Goal: Information Seeking & Learning: Learn about a topic

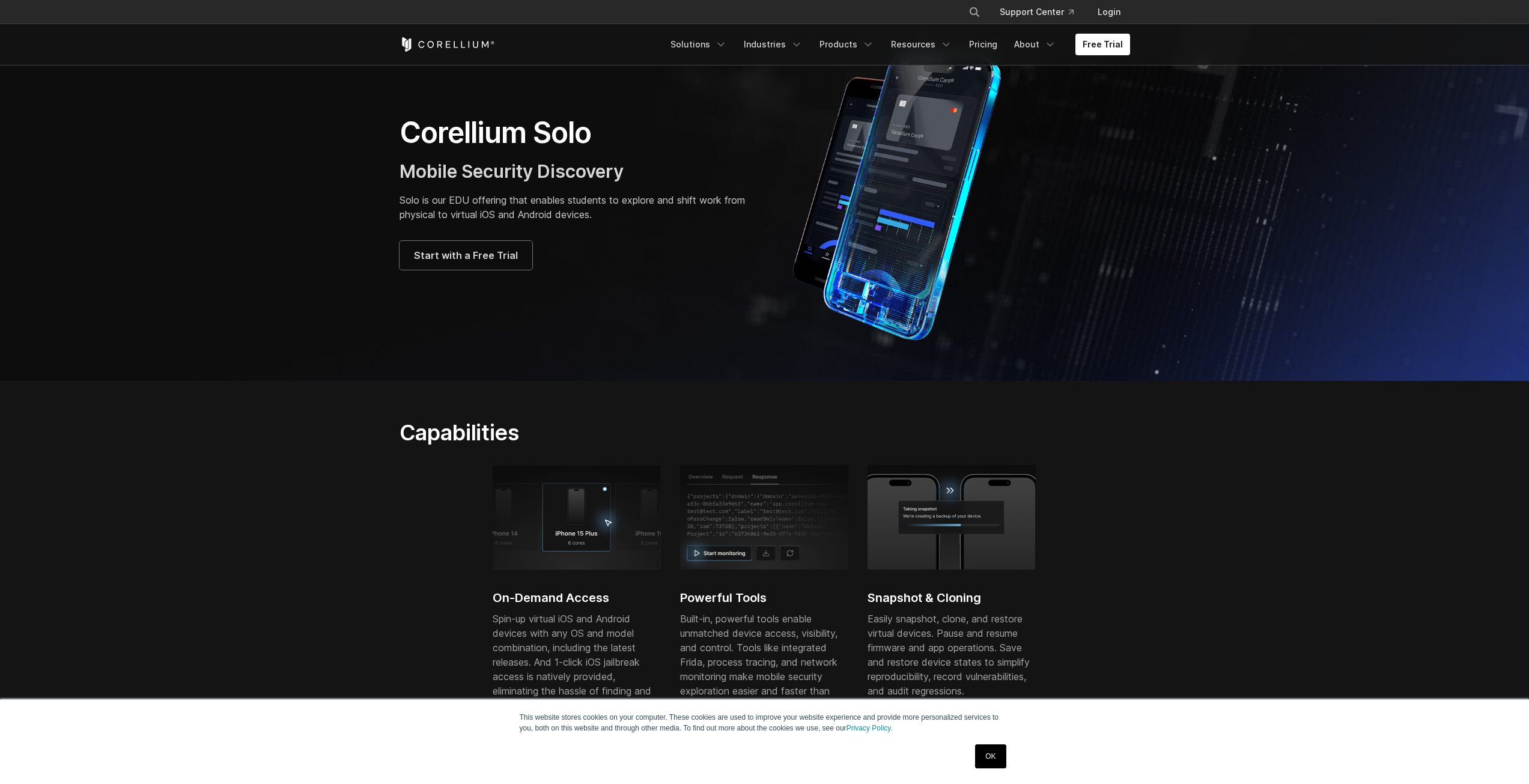
scroll to position [64, 0]
click at [432, 206] on p "Solo is our EDU offering that enables students to explore and shift work from p…" at bounding box center [575, 204] width 353 height 29
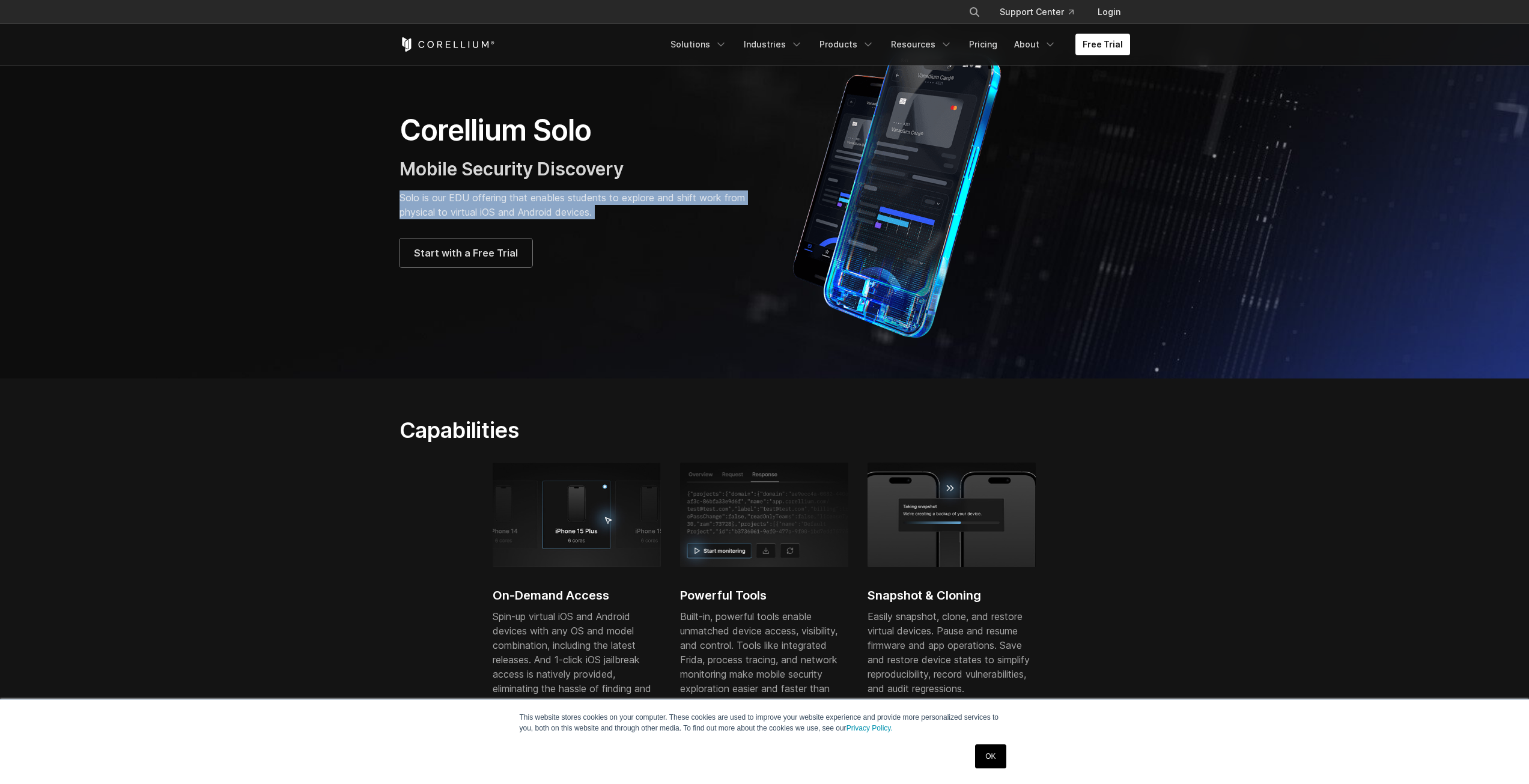
click at [432, 206] on p "Solo is our EDU offering that enables students to explore and shift work from p…" at bounding box center [575, 204] width 353 height 29
click at [294, 348] on section "Corellium Solo Mobile Security Discovery Solo is our EDU offering that enables …" at bounding box center [764, 190] width 1529 height 377
click at [552, 208] on p "Solo is our EDU offering that enables students to explore and shift work from p…" at bounding box center [575, 204] width 353 height 29
drag, startPoint x: 552, startPoint y: 208, endPoint x: 477, endPoint y: 219, distance: 75.8
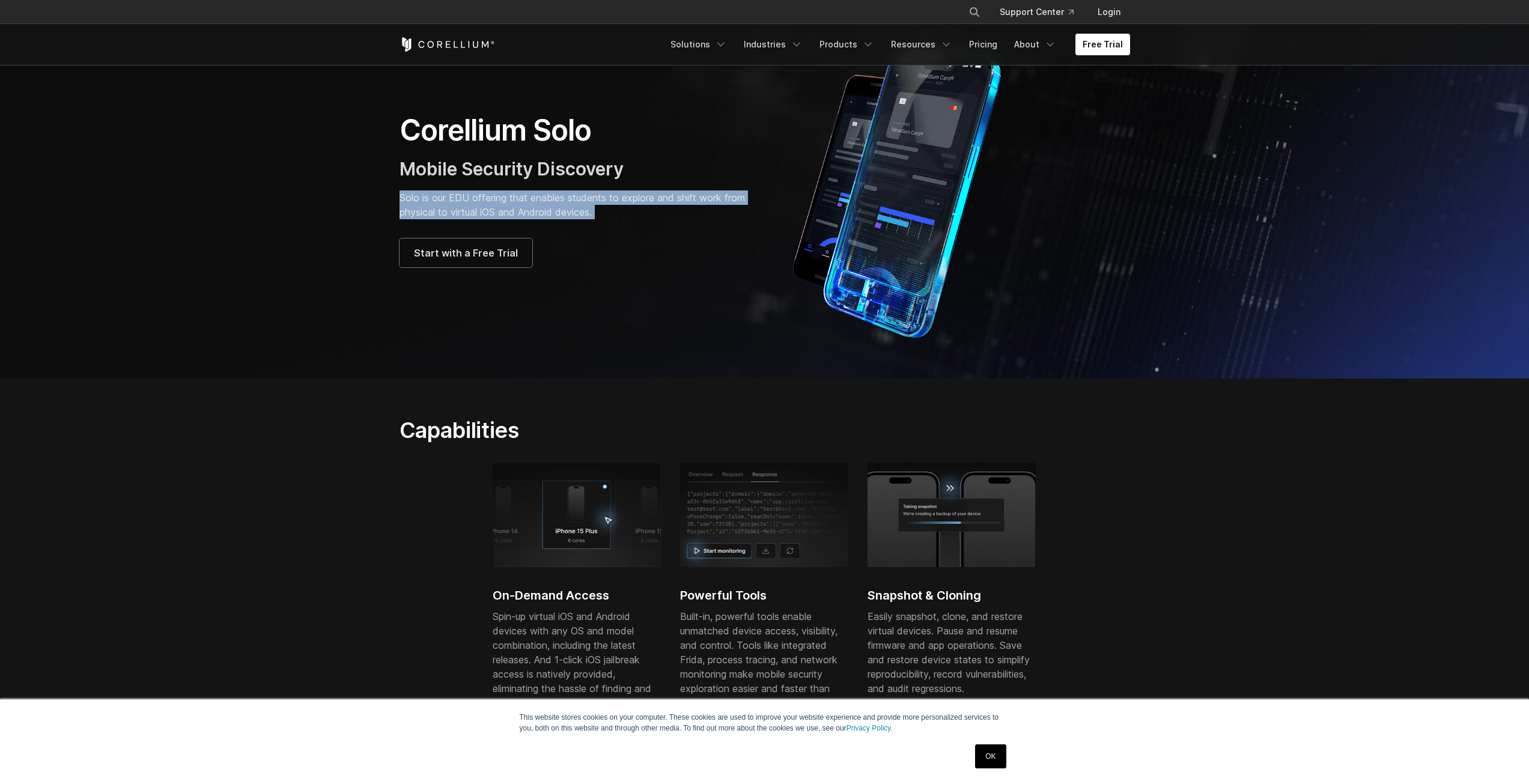
click at [552, 208] on p "Solo is our EDU offering that enables students to explore and shift work from p…" at bounding box center [575, 204] width 353 height 29
click at [304, 240] on section "Corellium Solo Mobile Security Discovery Solo is our EDU offering that enables …" at bounding box center [764, 190] width 1529 height 377
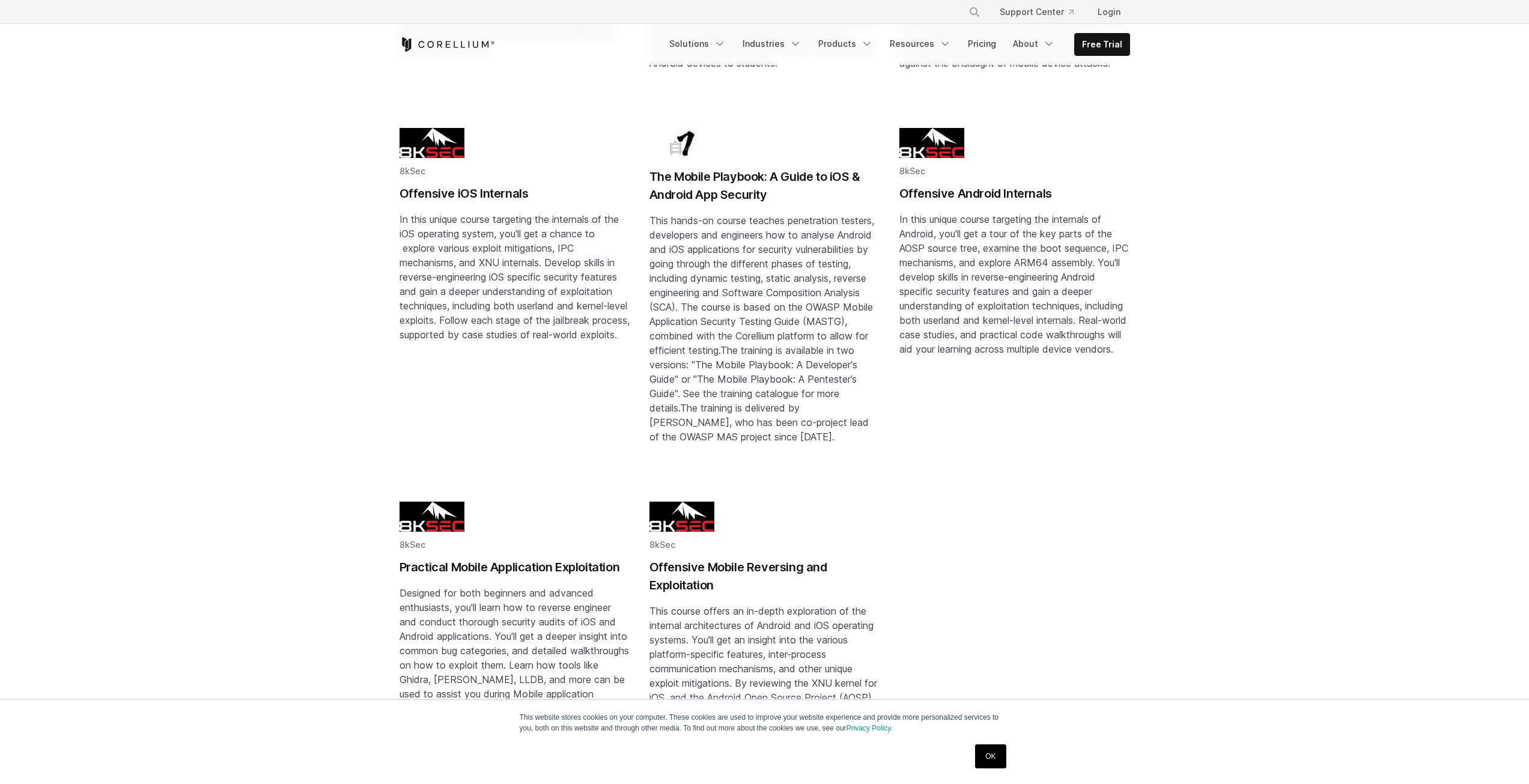
drag, startPoint x: 302, startPoint y: 350, endPoint x: 357, endPoint y: 422, distance: 90.6
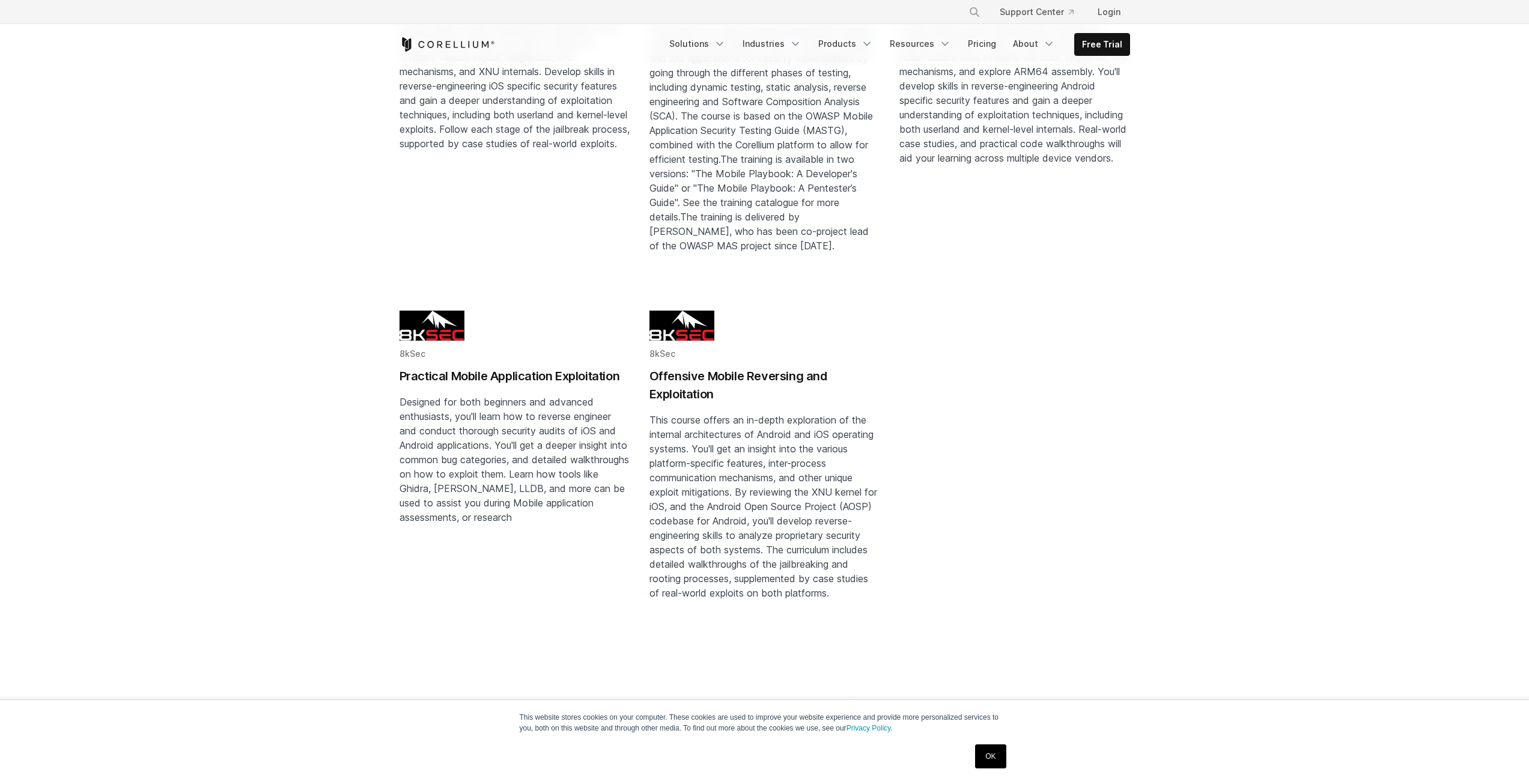
drag, startPoint x: 962, startPoint y: 560, endPoint x: 957, endPoint y: 564, distance: 6.4
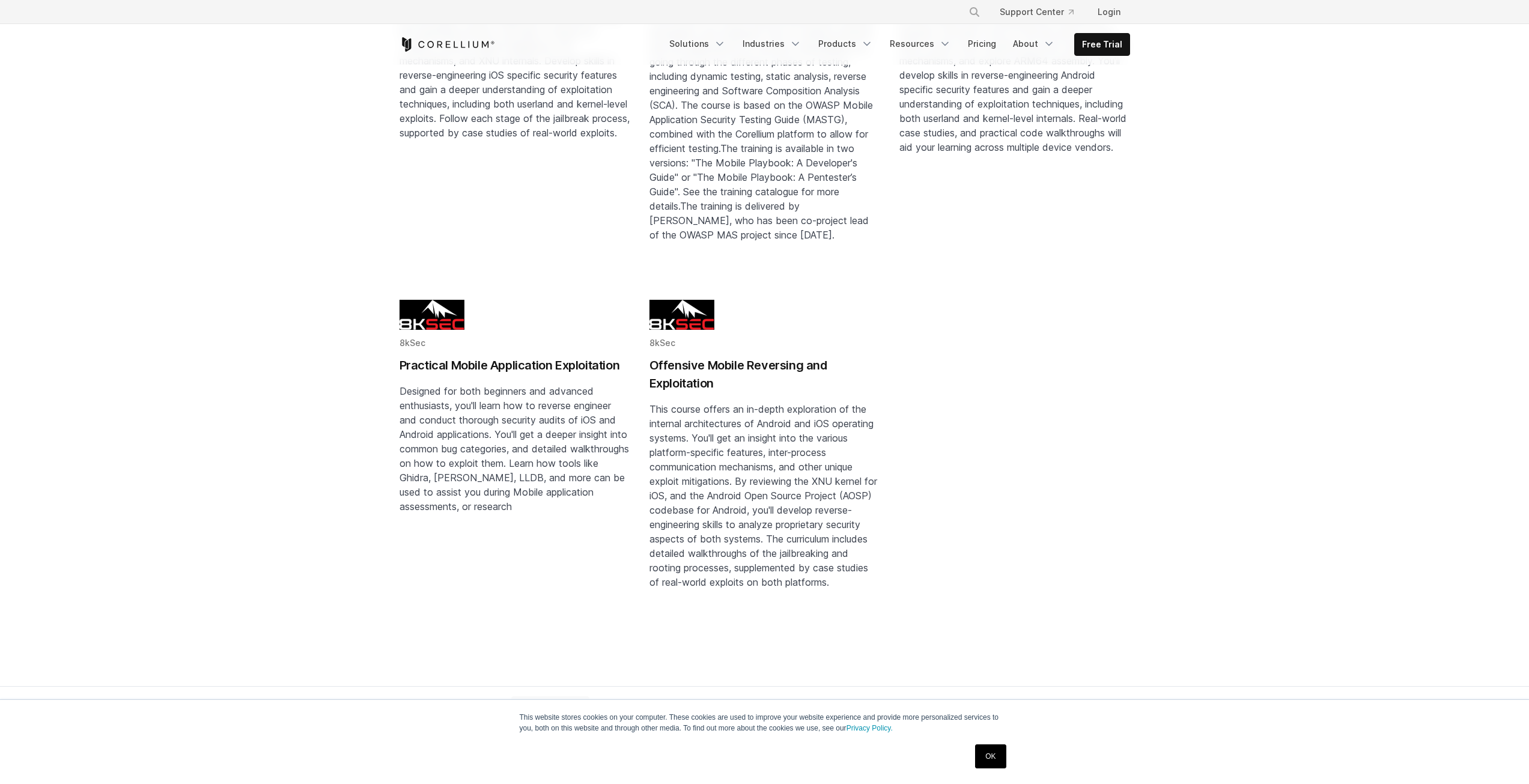
click at [707, 356] on h2 "Offensive Mobile Reversing and Exploitation" at bounding box center [765, 374] width 231 height 36
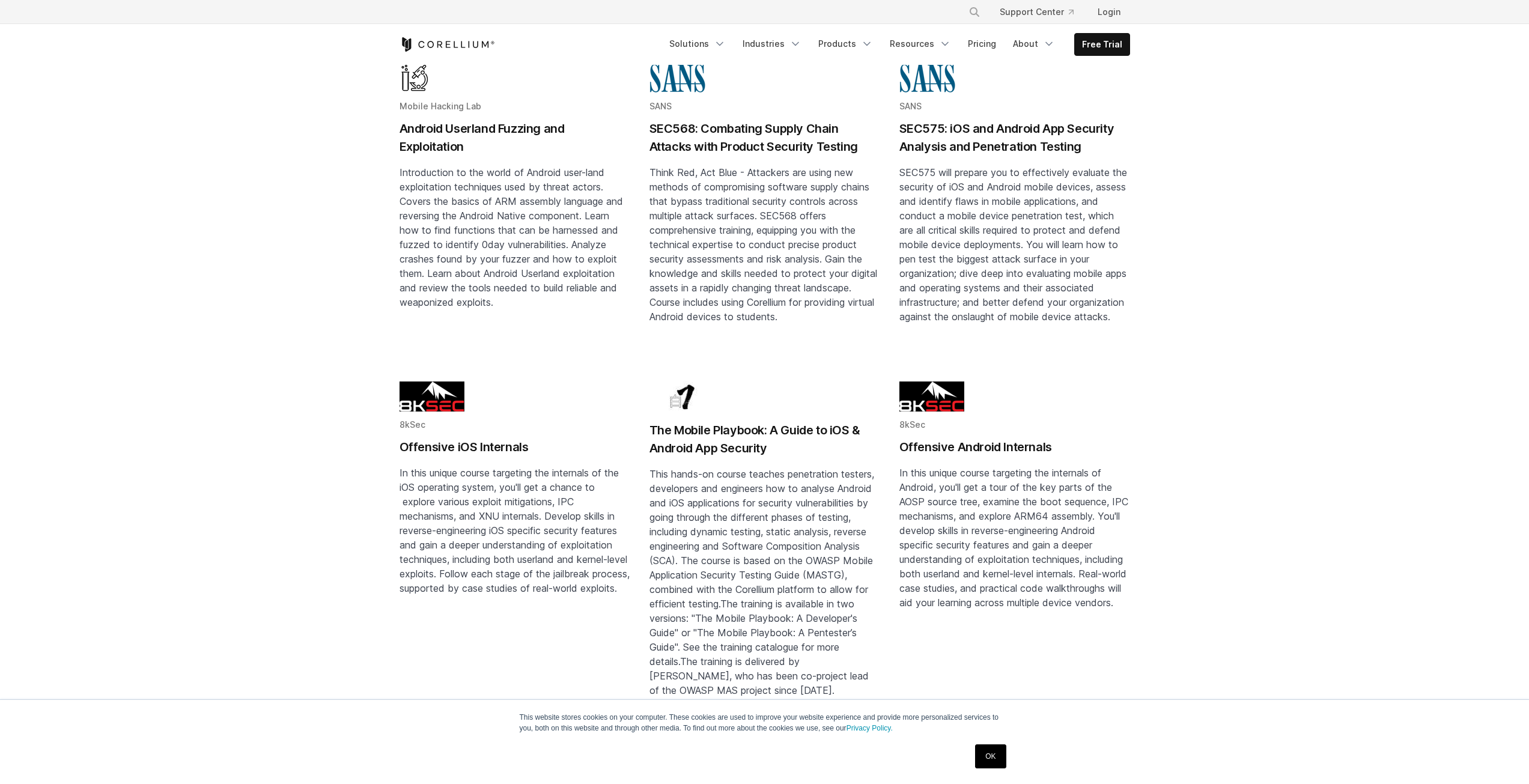
scroll to position [800, 0]
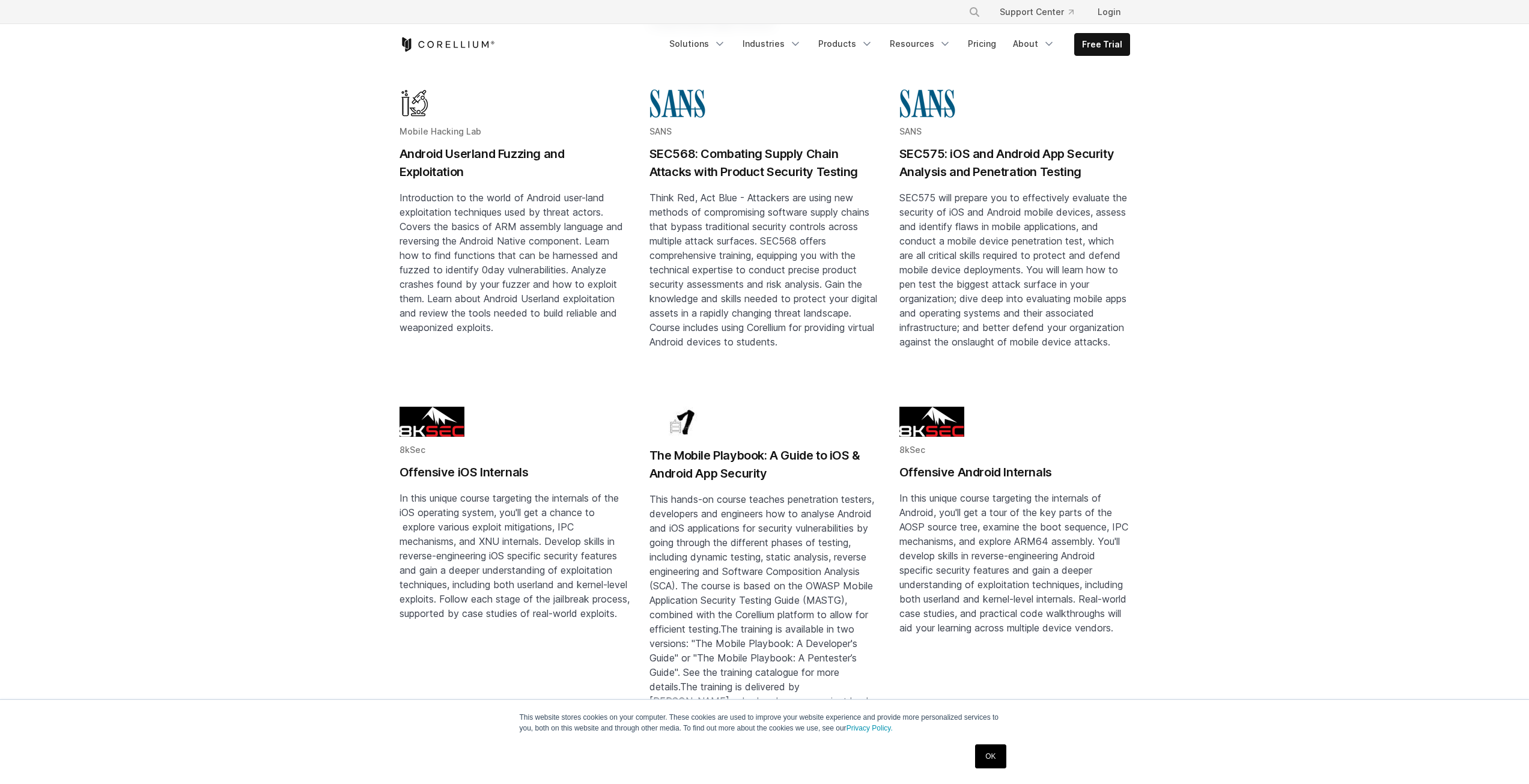
click at [968, 463] on h2 "Offensive Android Internals" at bounding box center [1015, 471] width 231 height 18
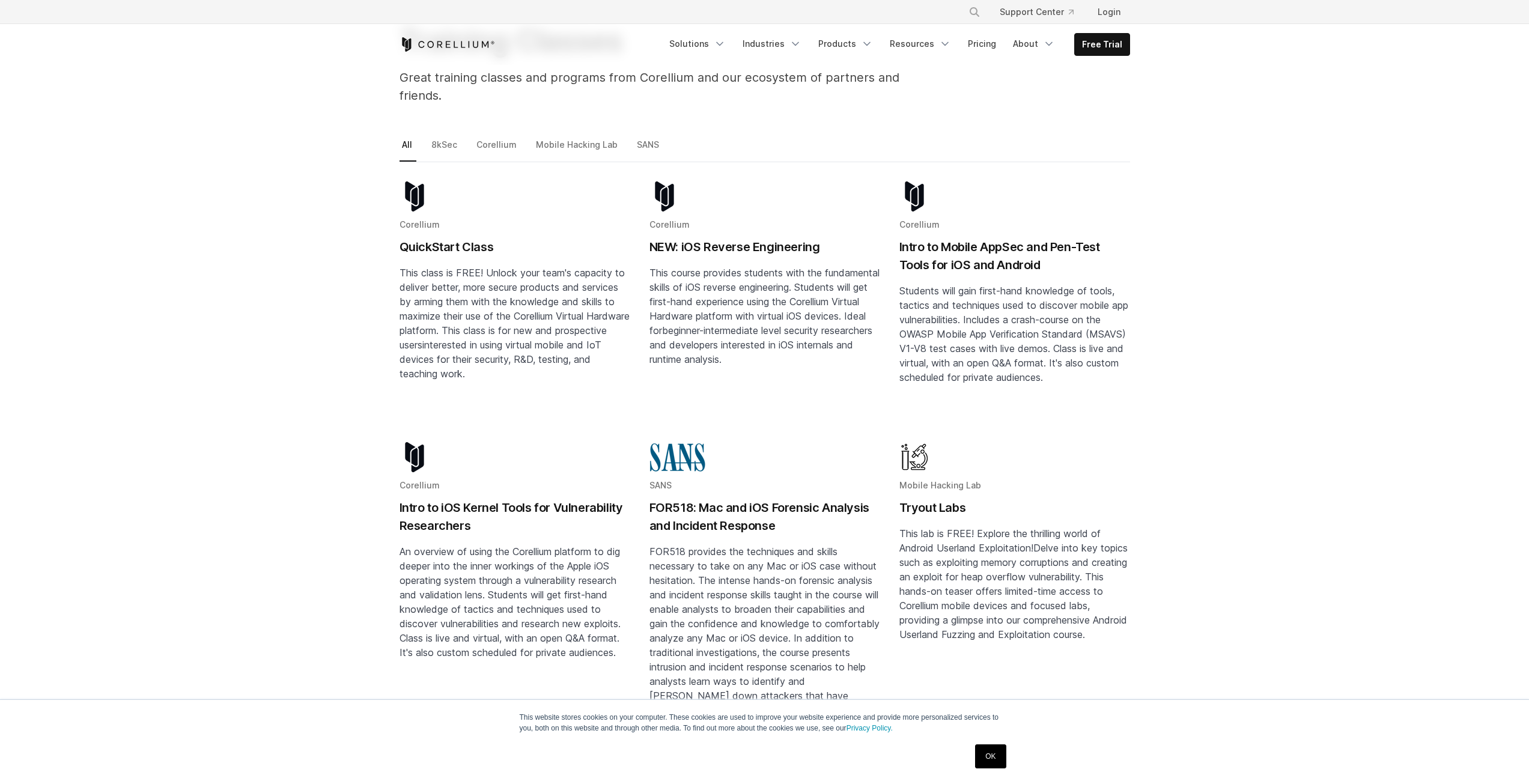
scroll to position [0, 0]
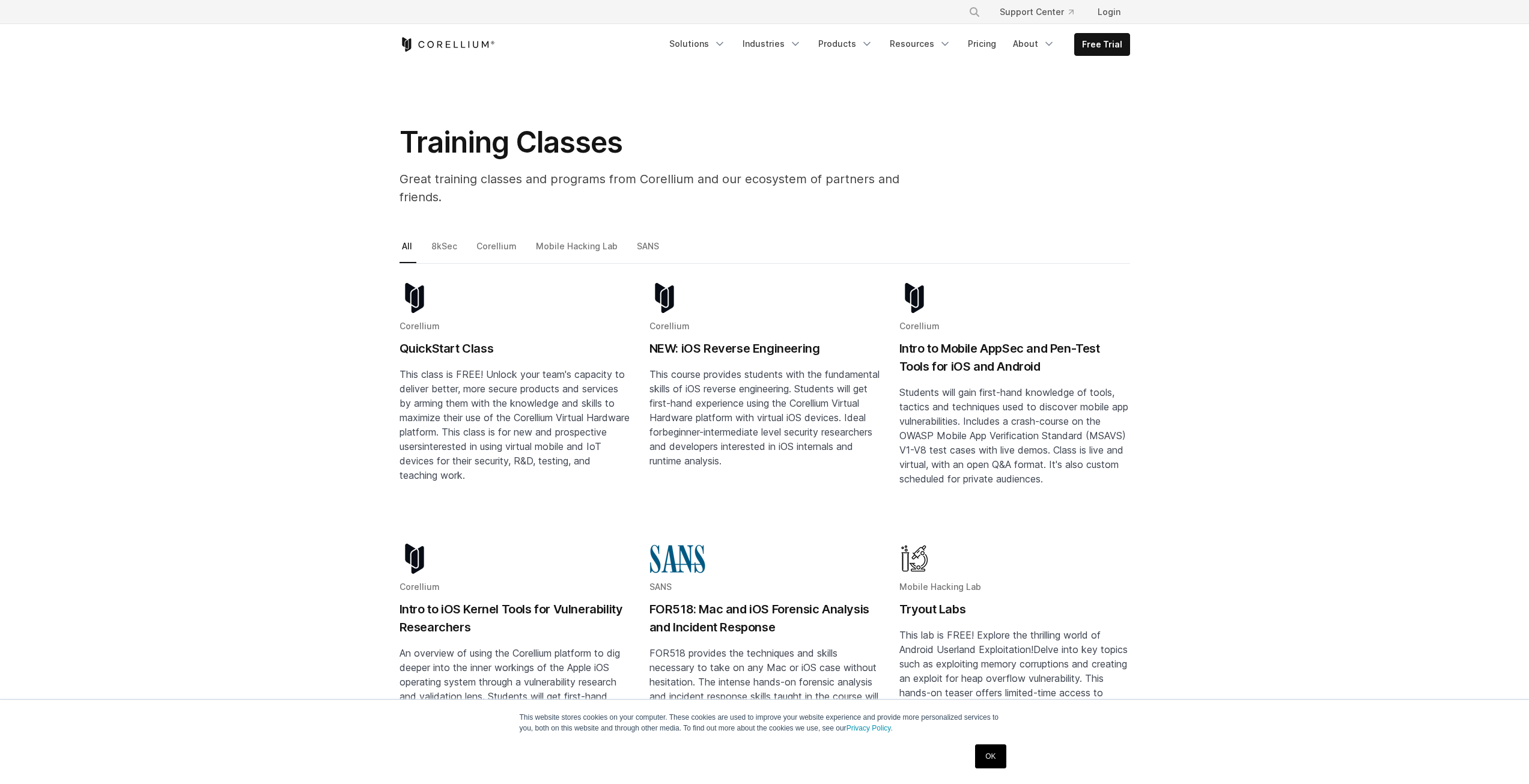
drag, startPoint x: 1296, startPoint y: 439, endPoint x: 1290, endPoint y: 335, distance: 104.2
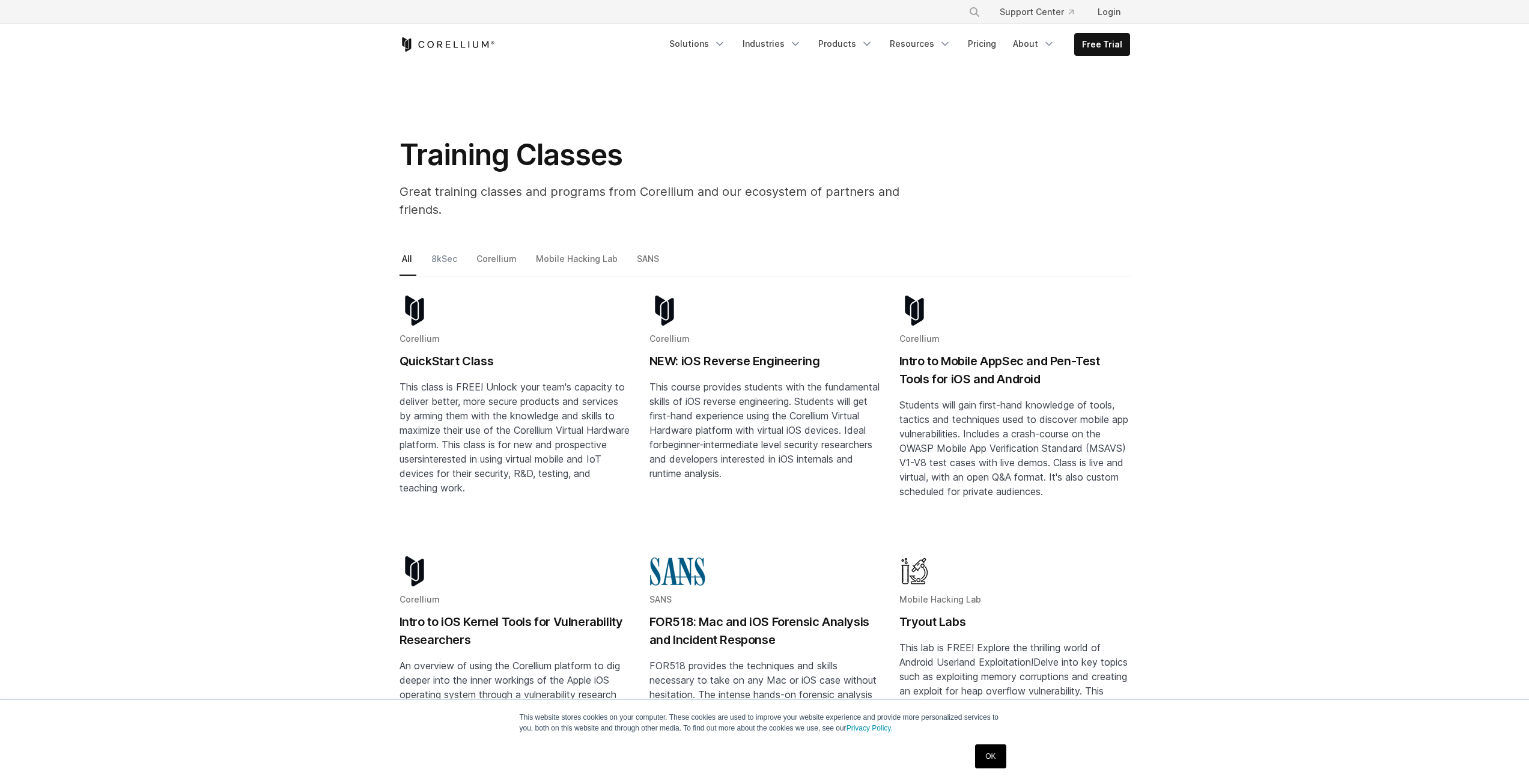
click at [438, 251] on link "8kSec" at bounding box center [445, 264] width 33 height 25
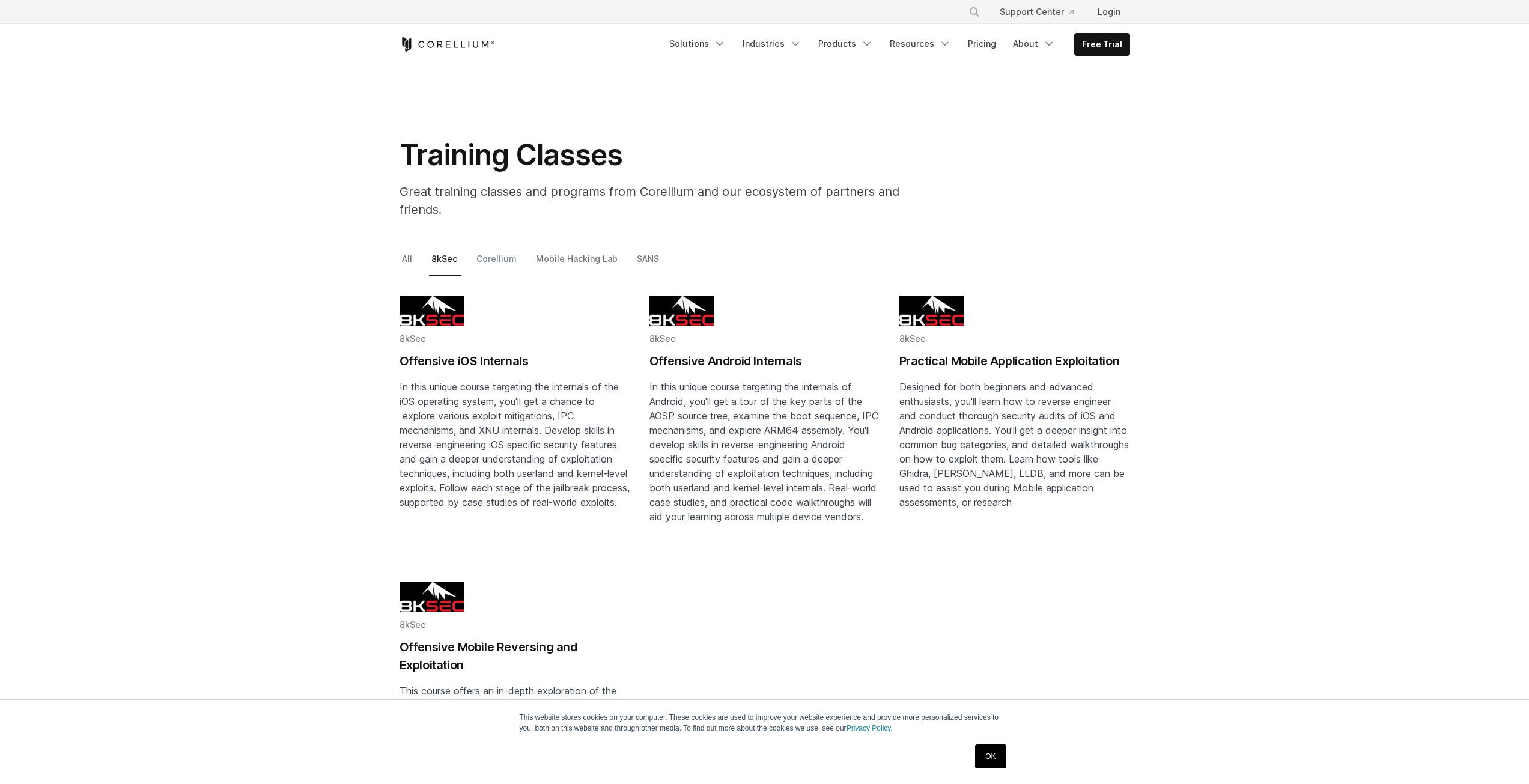
click at [503, 251] on link "Corellium" at bounding box center [498, 264] width 47 height 25
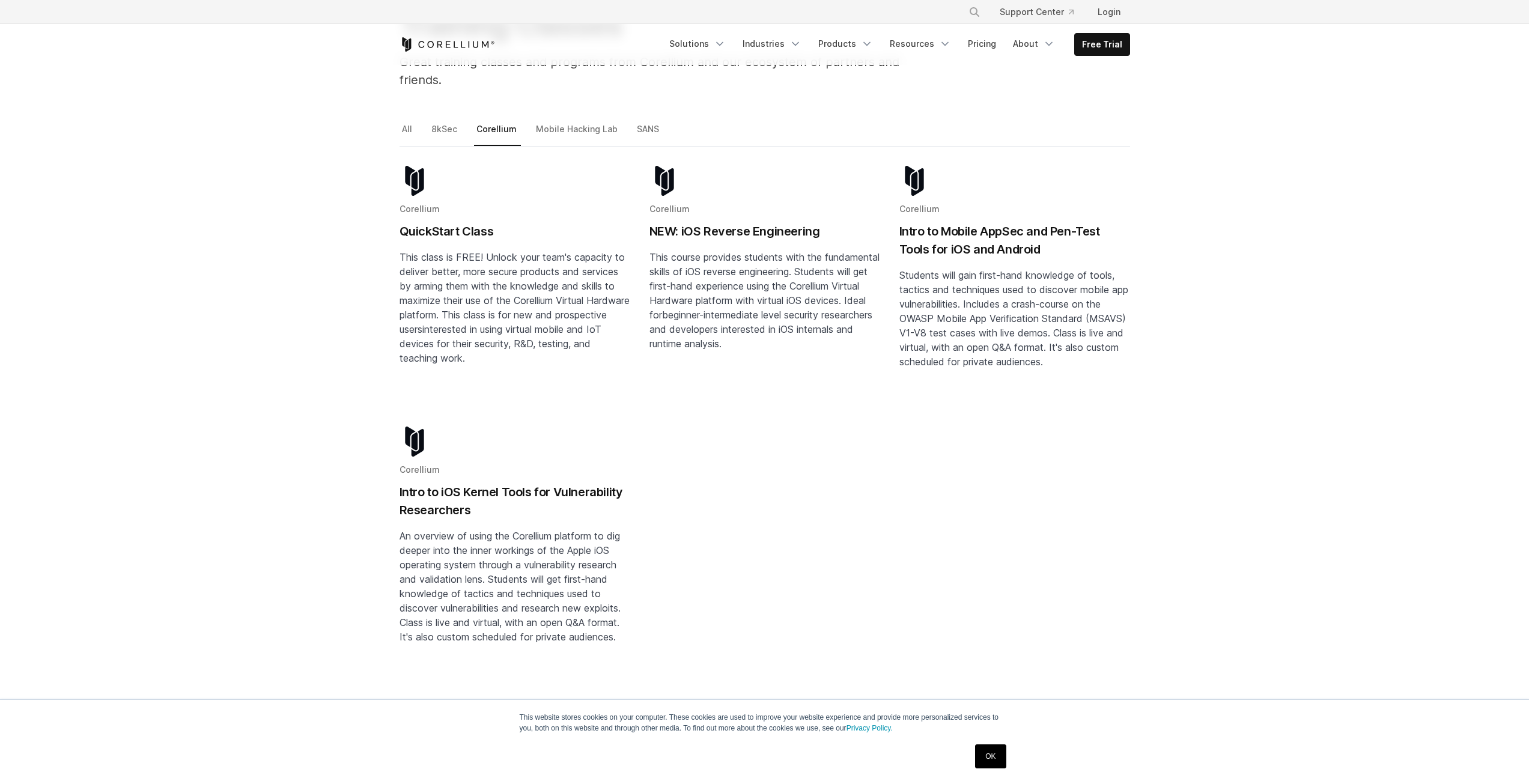
drag, startPoint x: 265, startPoint y: 357, endPoint x: 261, endPoint y: 369, distance: 12.6
click at [987, 768] on link "OK" at bounding box center [990, 756] width 30 height 24
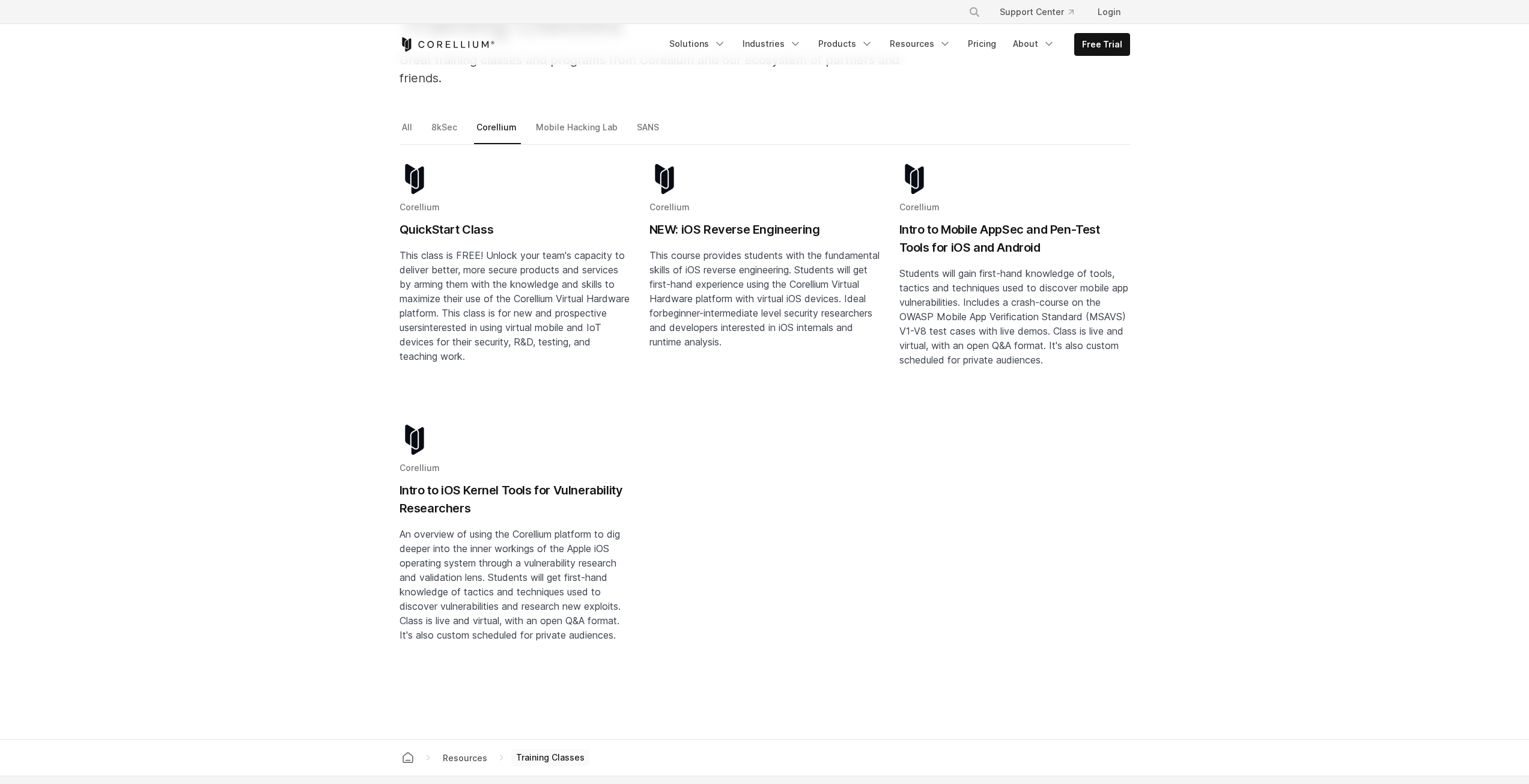
scroll to position [0, 0]
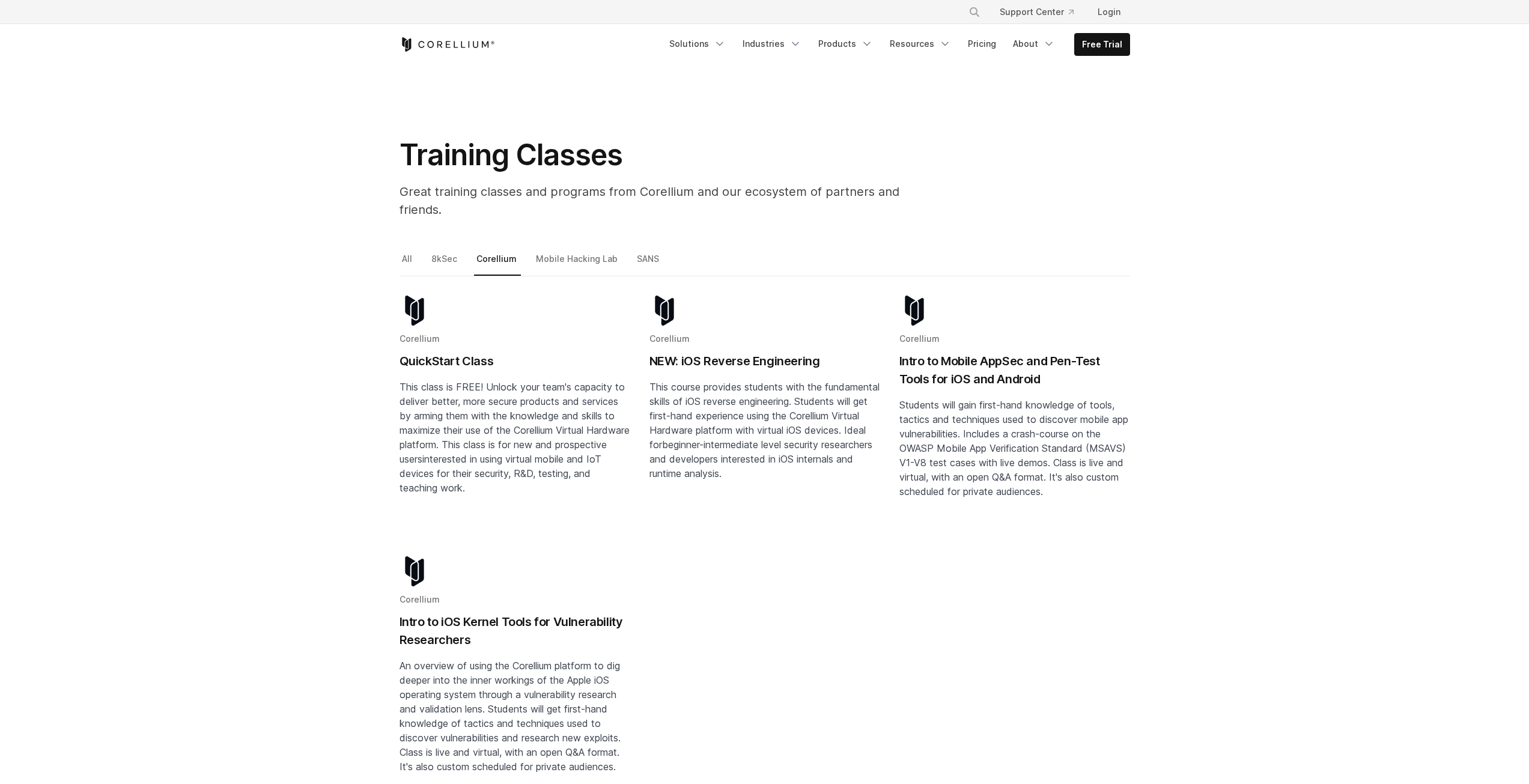
drag, startPoint x: 944, startPoint y: 517, endPoint x: 655, endPoint y: 260, distance: 386.7
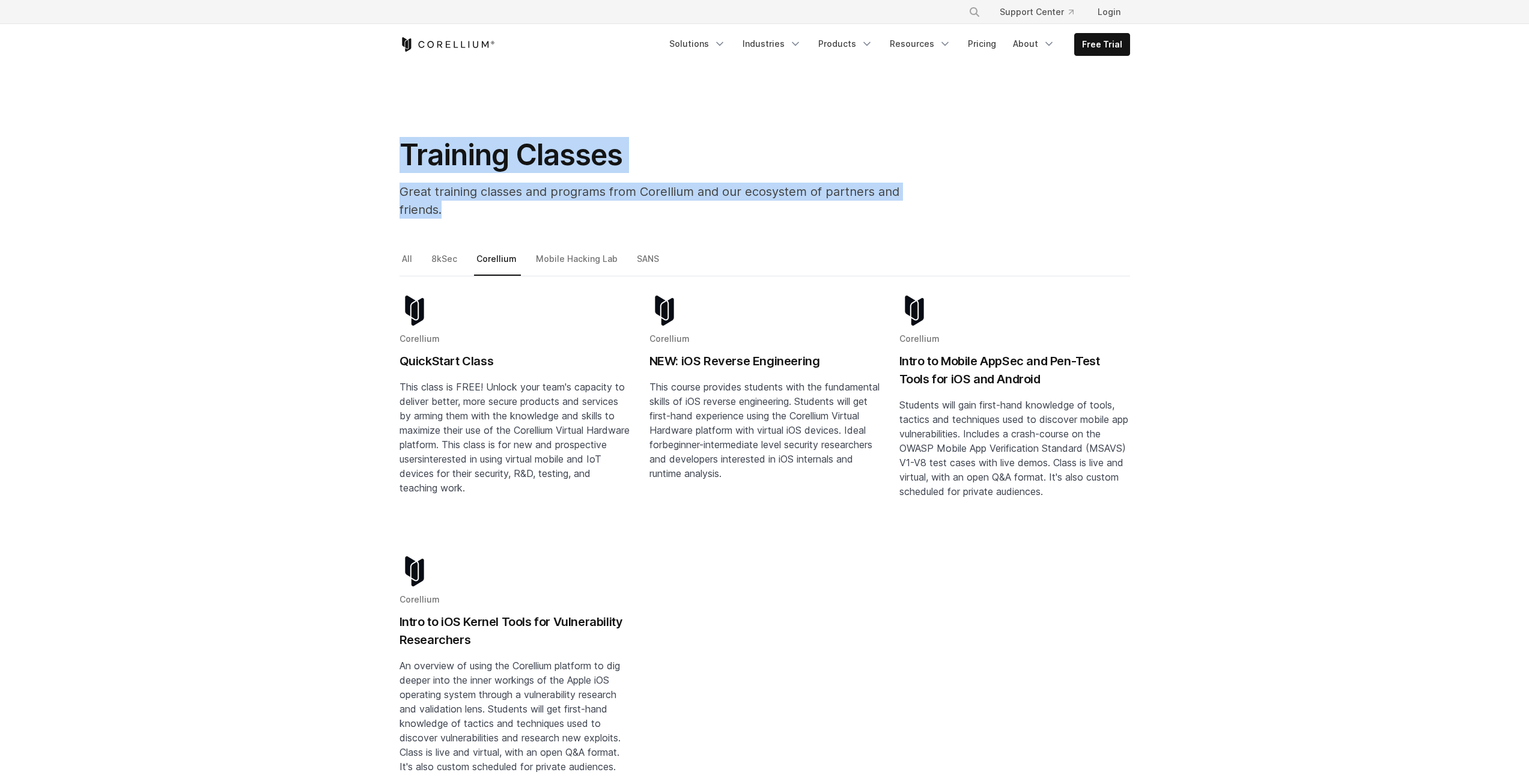
drag, startPoint x: 403, startPoint y: 150, endPoint x: 963, endPoint y: 209, distance: 563.1
click at [963, 209] on div "Training Classes Great training classes and programs from Corellium and our eco…" at bounding box center [764, 183] width 755 height 91
click at [970, 207] on div "Training Classes Great training classes and programs from Corellium and our eco…" at bounding box center [764, 183] width 755 height 91
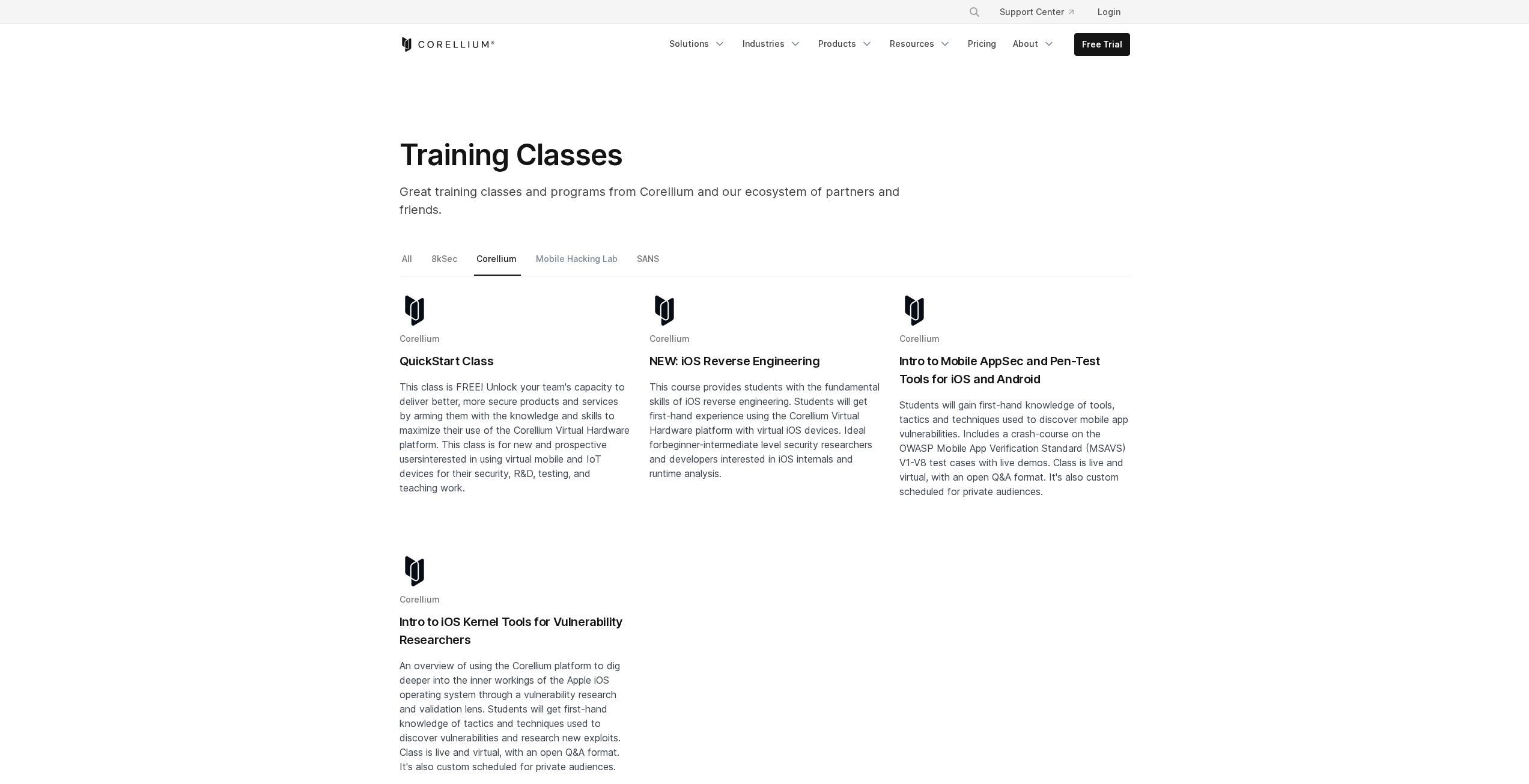
click at [553, 251] on link "Mobile Hacking Lab" at bounding box center [578, 264] width 88 height 25
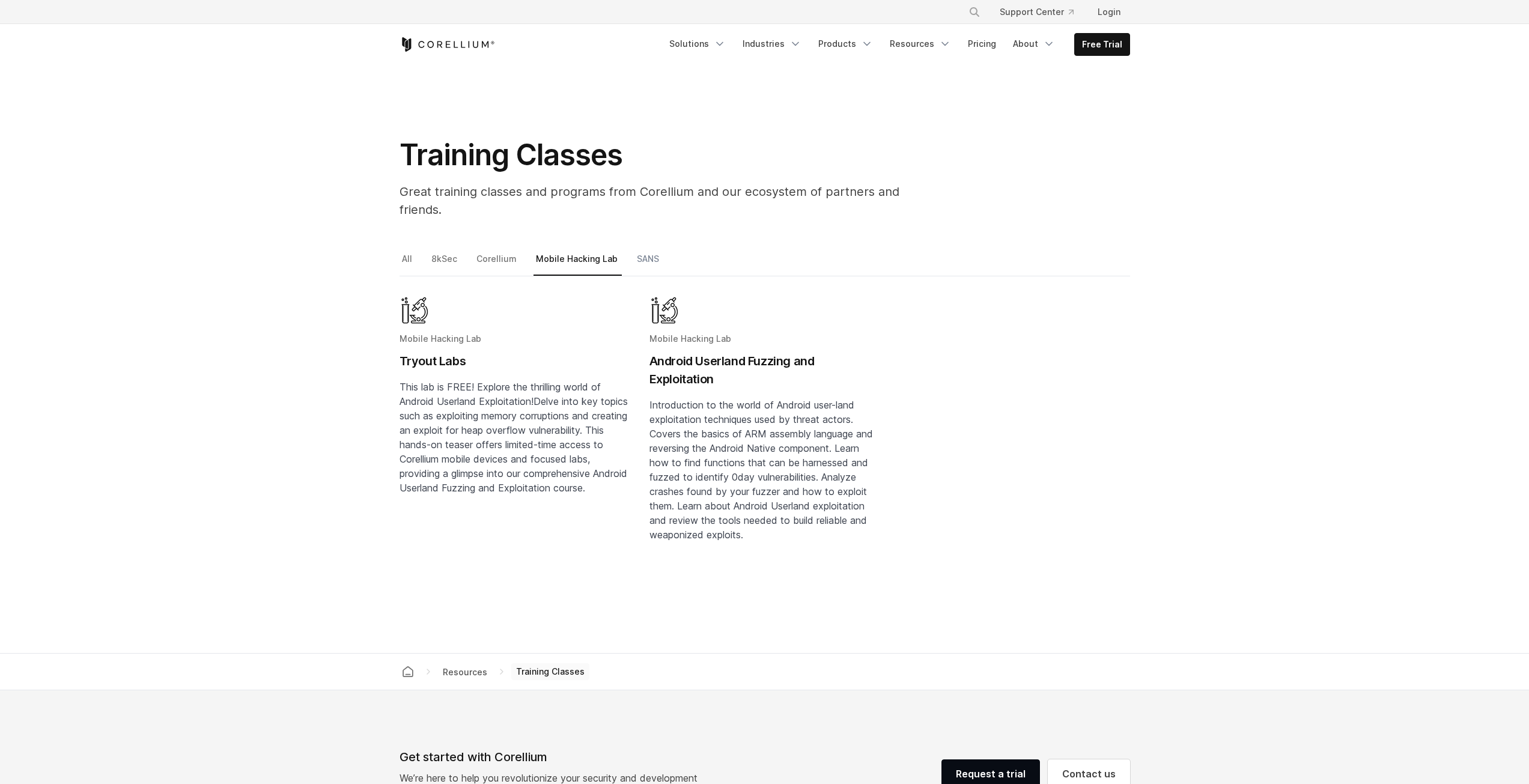
click at [635, 251] on link "SANS" at bounding box center [648, 264] width 29 height 25
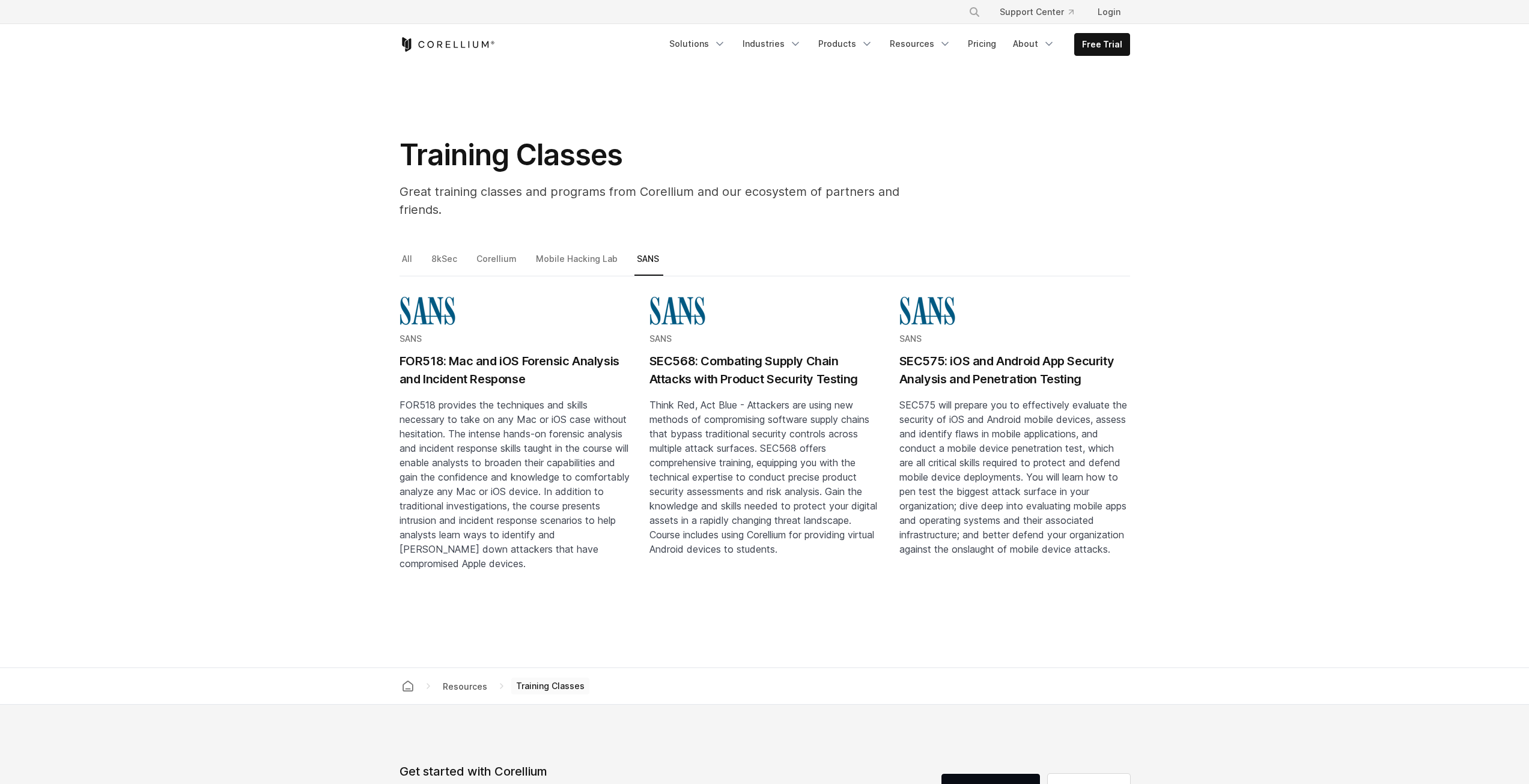
click at [993, 354] on h2 "SEC575: iOS and Android App Security Analysis and Penetration Testing" at bounding box center [1015, 369] width 231 height 36
